Goal: Check status: Check status

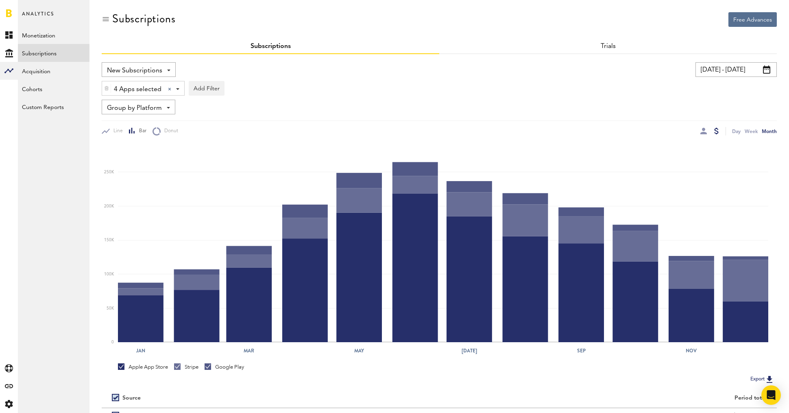
click at [723, 68] on input "[DATE] - [DATE]" at bounding box center [735, 69] width 81 height 15
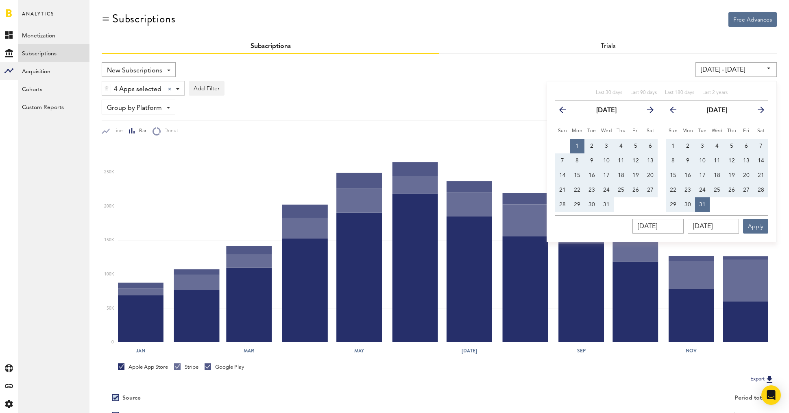
click at [758, 111] on icon "button" at bounding box center [758, 111] width 0 height 0
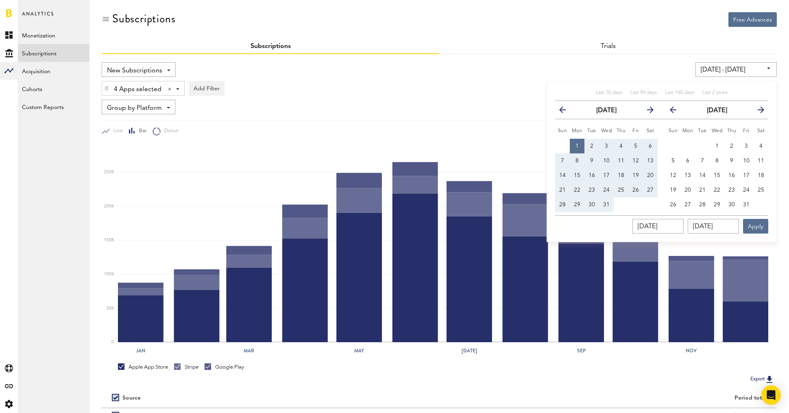
click at [758, 111] on icon "button" at bounding box center [758, 111] width 0 height 0
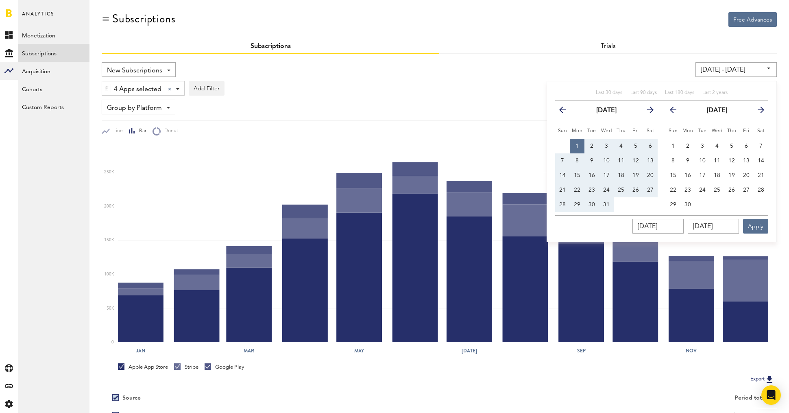
click at [758, 111] on icon "button" at bounding box center [758, 111] width 0 height 0
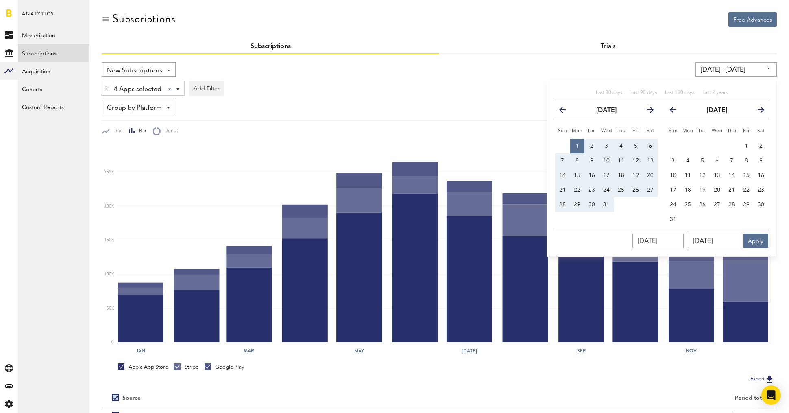
click at [758, 111] on icon "button" at bounding box center [758, 111] width 0 height 0
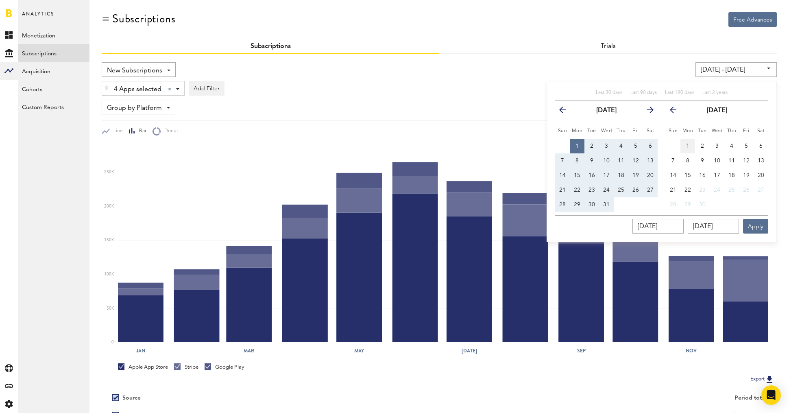
click at [687, 142] on button "1" at bounding box center [687, 146] width 15 height 15
type input "[DATE] - [DATE]"
type input "[DATE]"
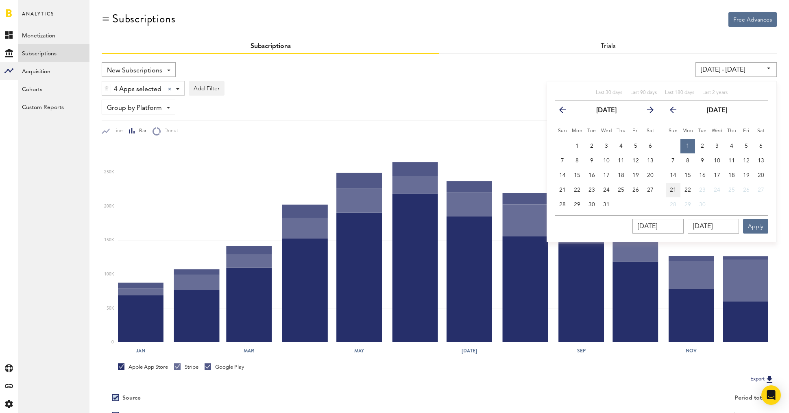
click at [670, 188] on span "21" at bounding box center [673, 190] width 7 height 6
type input "[DATE] - [DATE]"
type input "[DATE]"
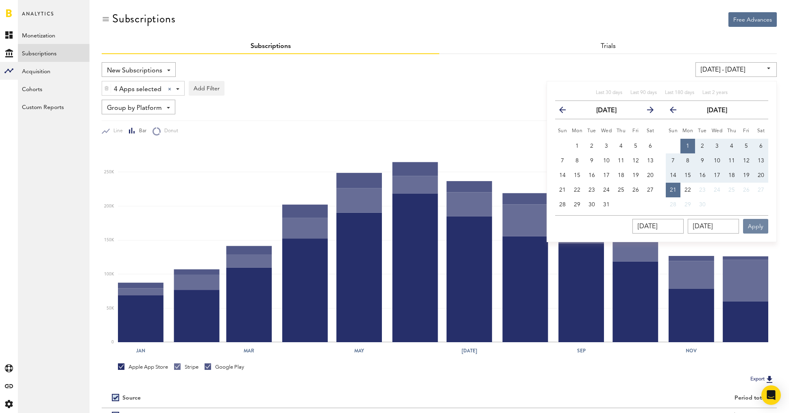
click at [757, 221] on button "Apply" at bounding box center [755, 226] width 25 height 15
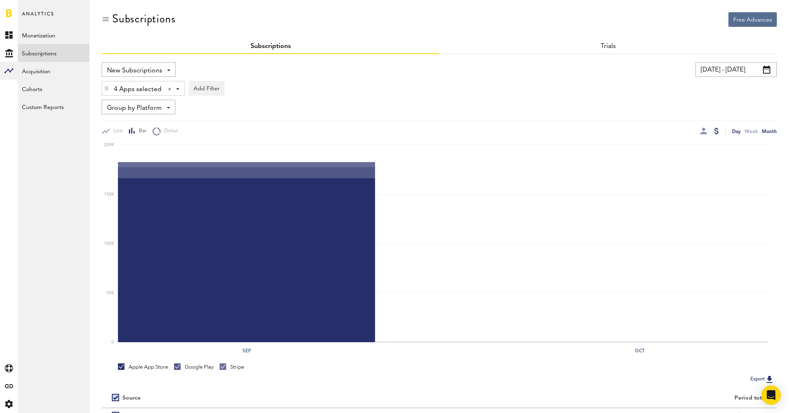
click at [739, 132] on div "Day" at bounding box center [736, 131] width 9 height 9
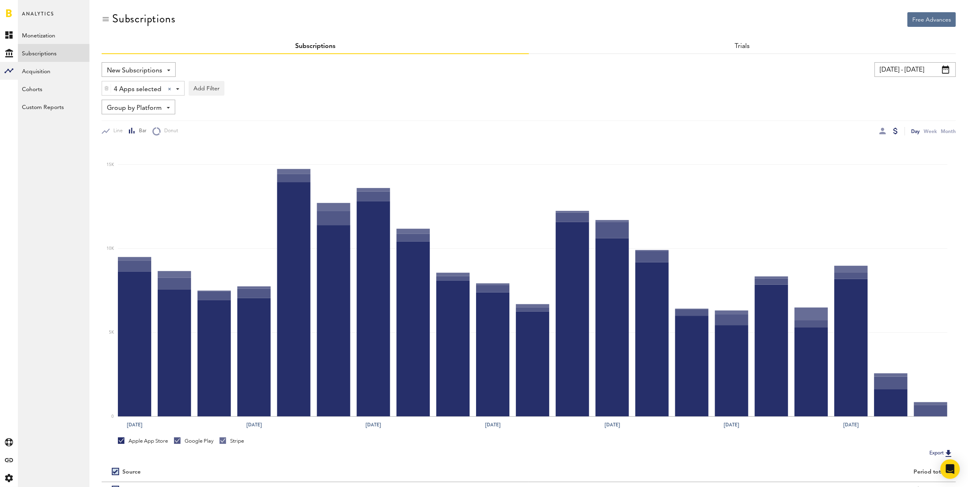
click at [789, 71] on input "[DATE] - [DATE]" at bounding box center [915, 69] width 81 height 15
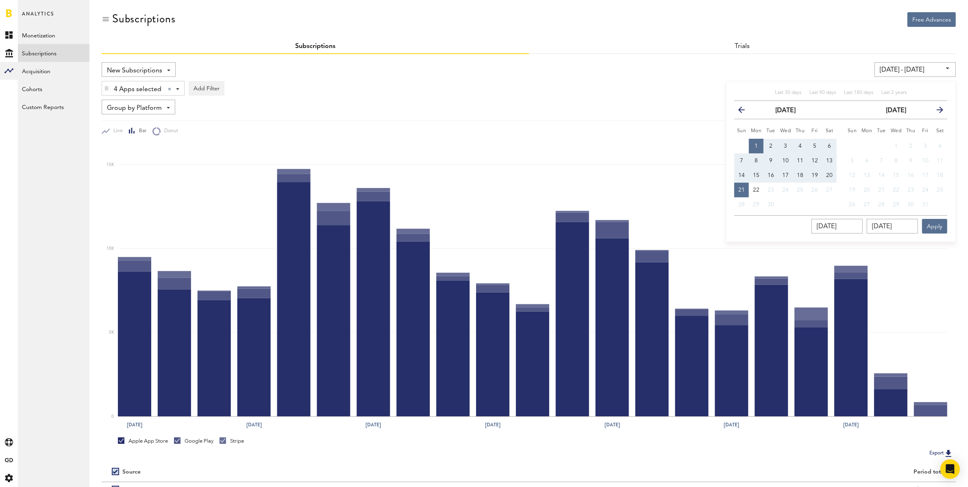
click at [758, 143] on button "1" at bounding box center [756, 146] width 15 height 15
click at [789, 174] on span "20" at bounding box center [829, 175] width 7 height 6
type input "[DATE] - [DATE]"
type input "[DATE]"
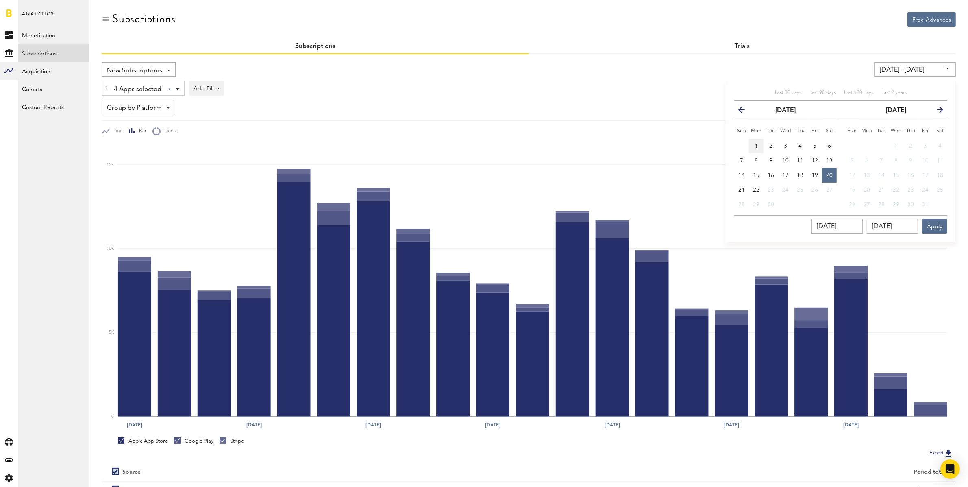
click at [758, 143] on button "1" at bounding box center [756, 146] width 15 height 15
type input "[DATE] - [DATE]"
type input "[DATE]"
click at [789, 175] on button "19" at bounding box center [815, 175] width 15 height 15
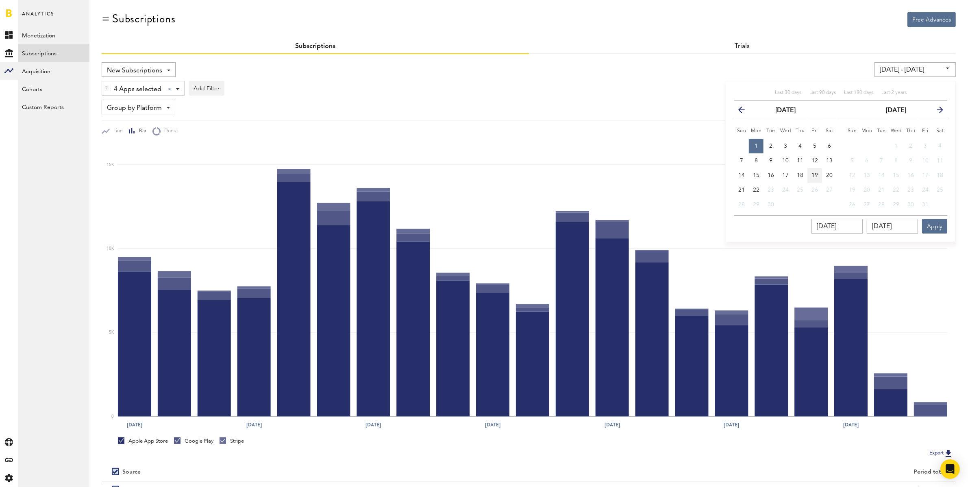
type input "[DATE] - [DATE]"
type input "[DATE]"
click at [789, 222] on button "Apply" at bounding box center [934, 226] width 25 height 15
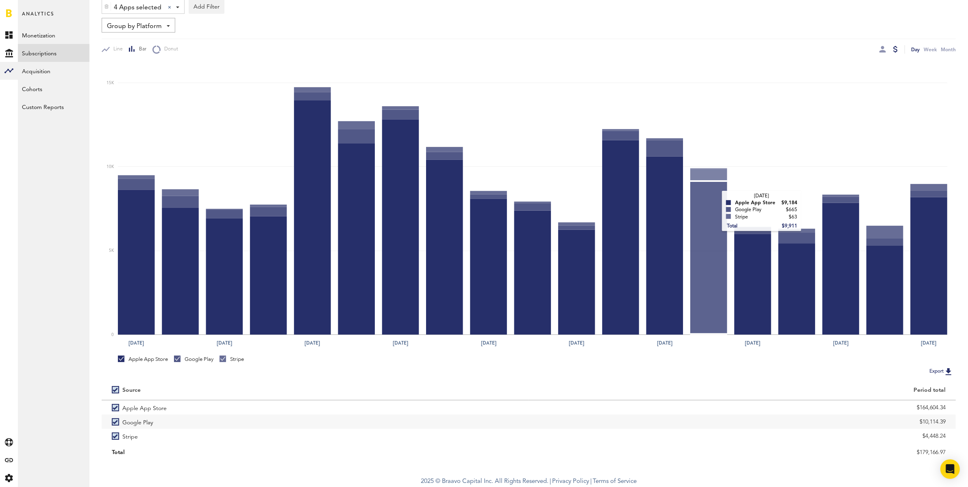
scroll to position [82, 0]
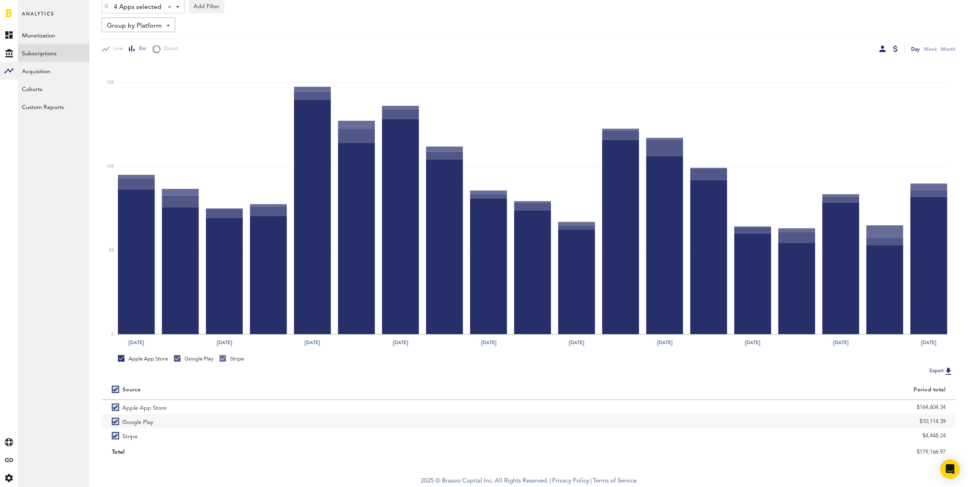
click at [789, 48] on div at bounding box center [883, 49] width 7 height 7
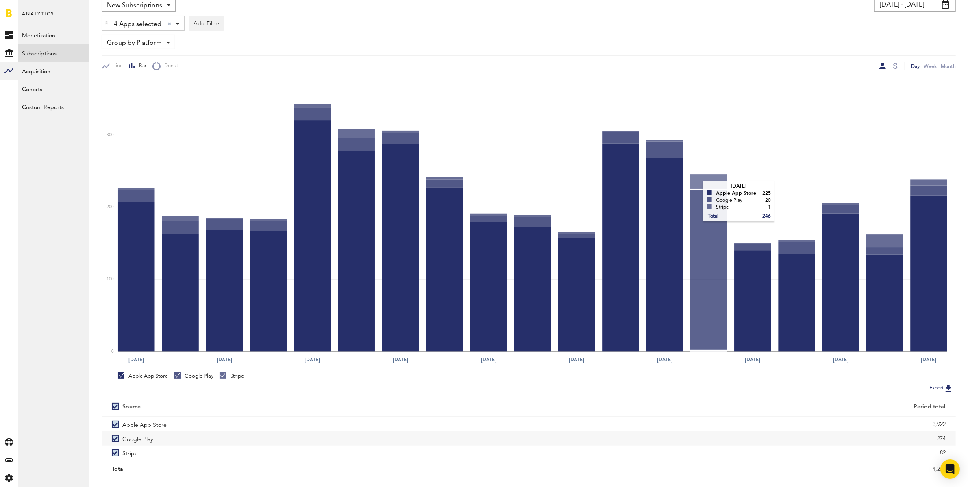
scroll to position [82, 0]
